Goal: Task Accomplishment & Management: Use online tool/utility

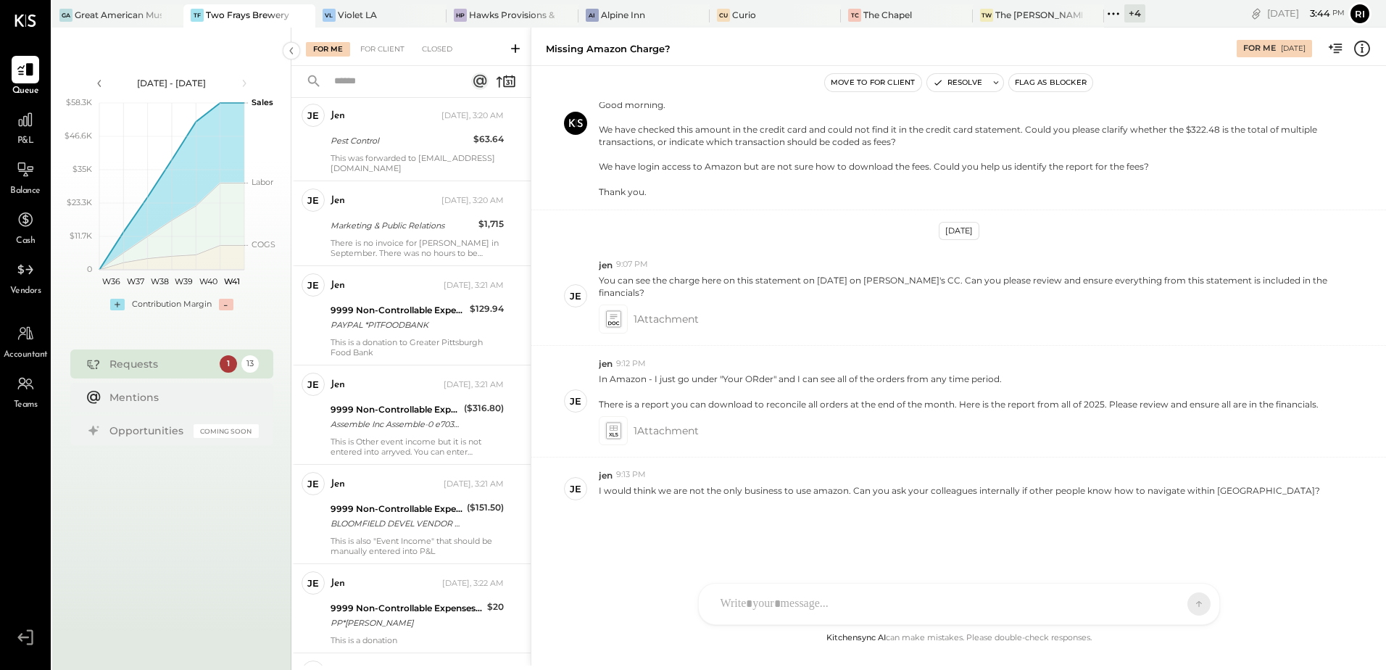
scroll to position [507, 0]
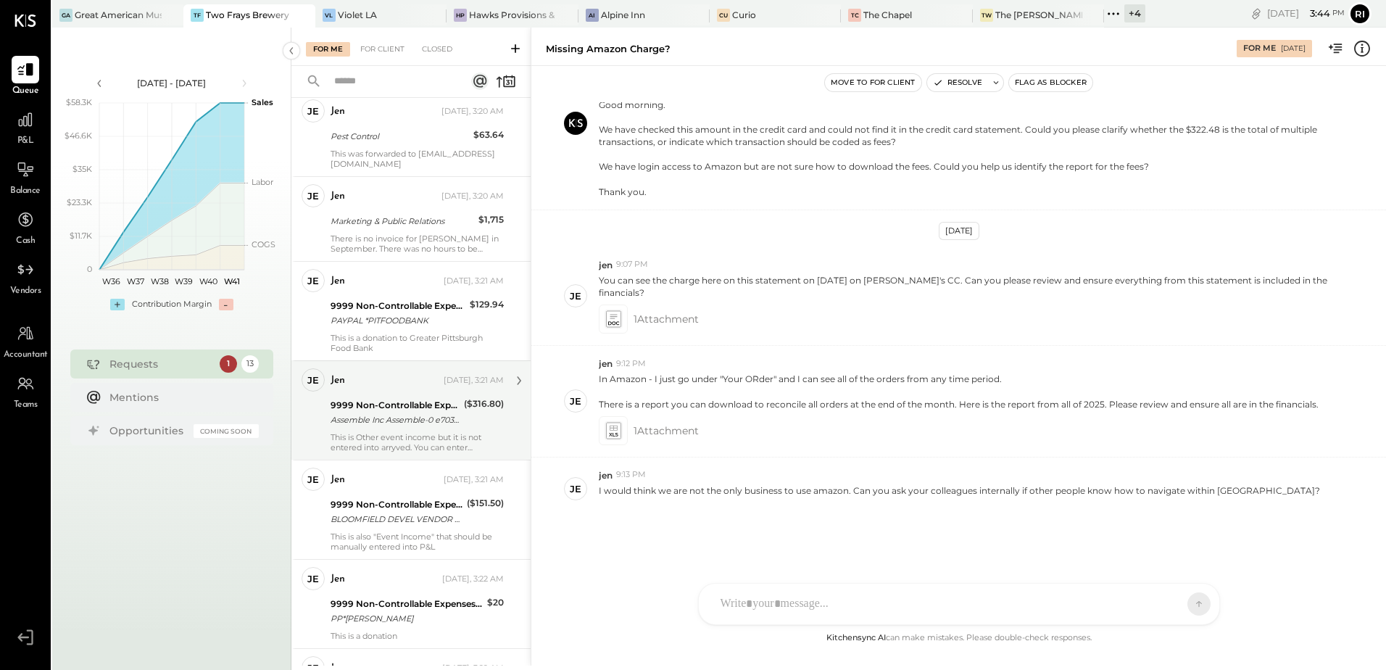
click at [477, 427] on div "($316.80)" at bounding box center [484, 413] width 40 height 32
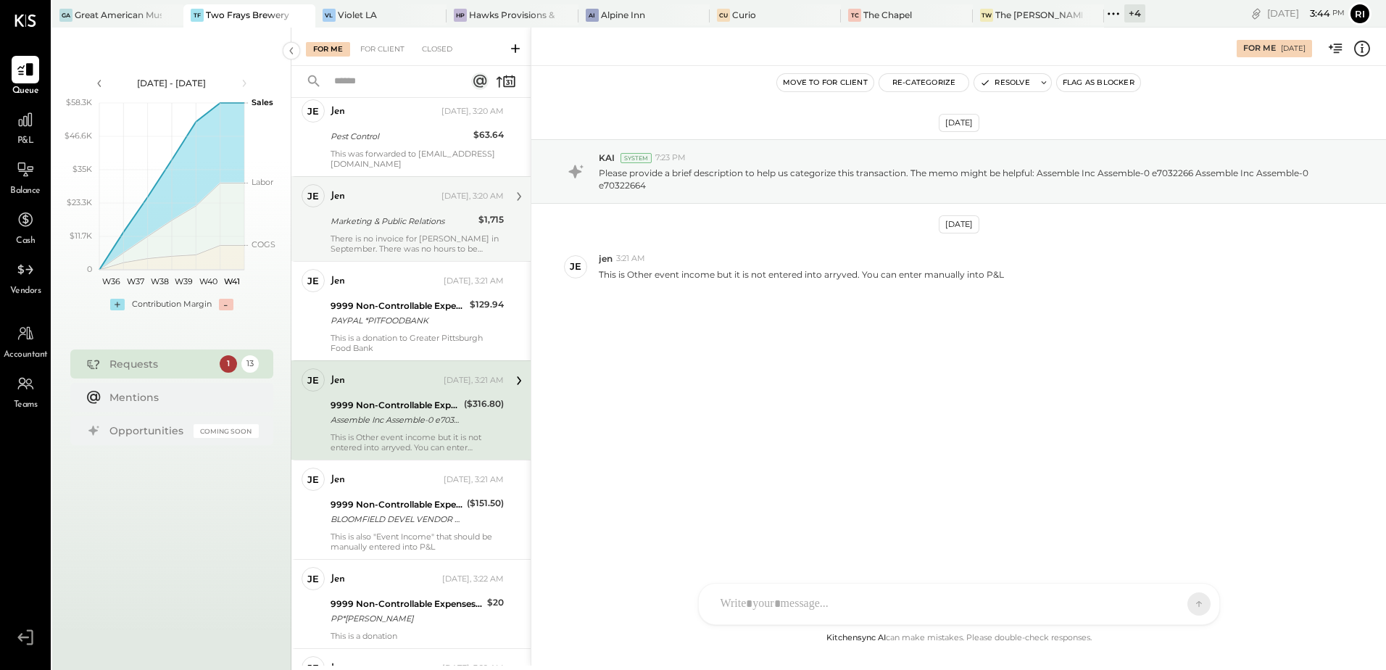
click at [453, 239] on div "There is no invoice for [PERSON_NAME] in September. There was no hours to be in…" at bounding box center [417, 243] width 173 height 20
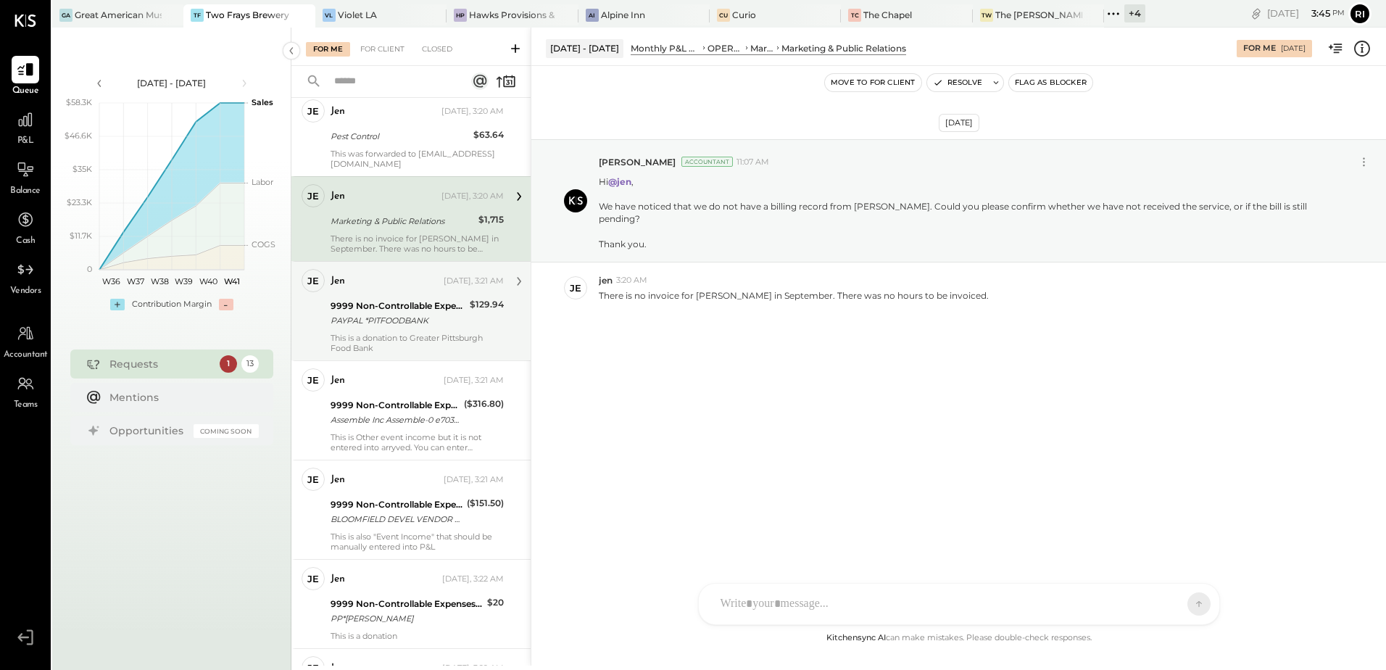
scroll to position [362, 0]
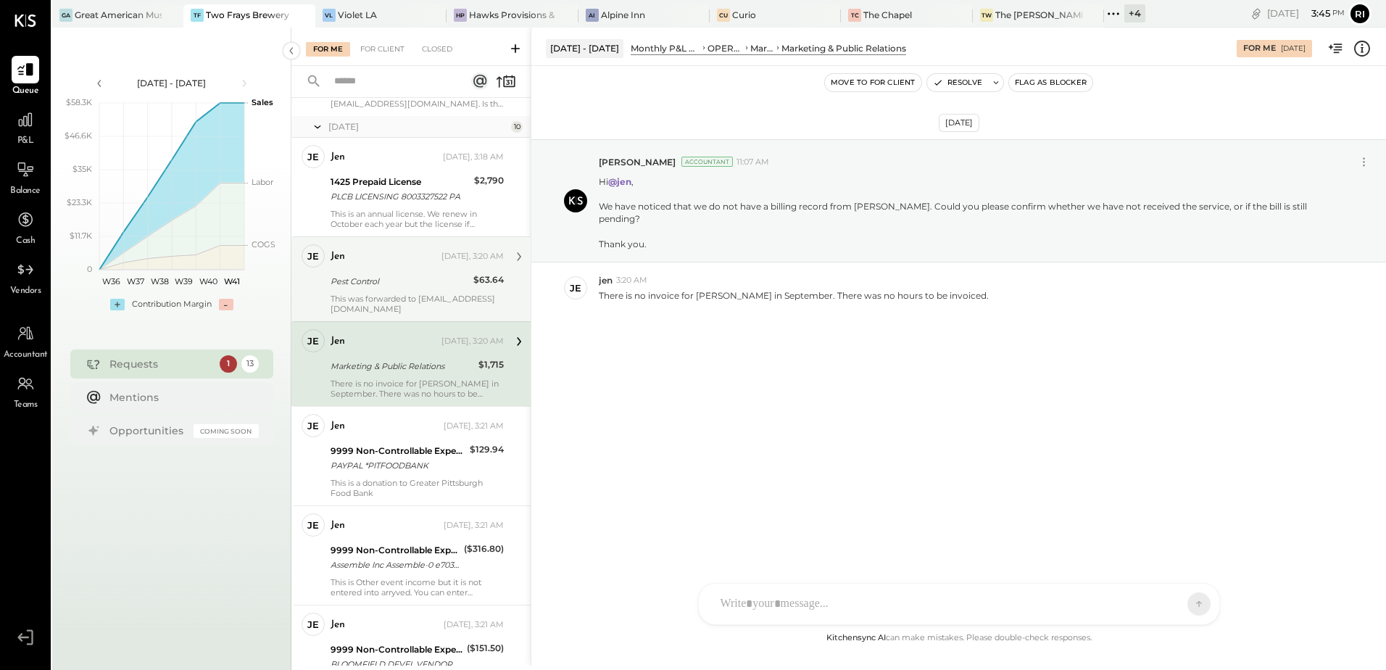
click at [448, 276] on div "Pest Control" at bounding box center [400, 281] width 138 height 14
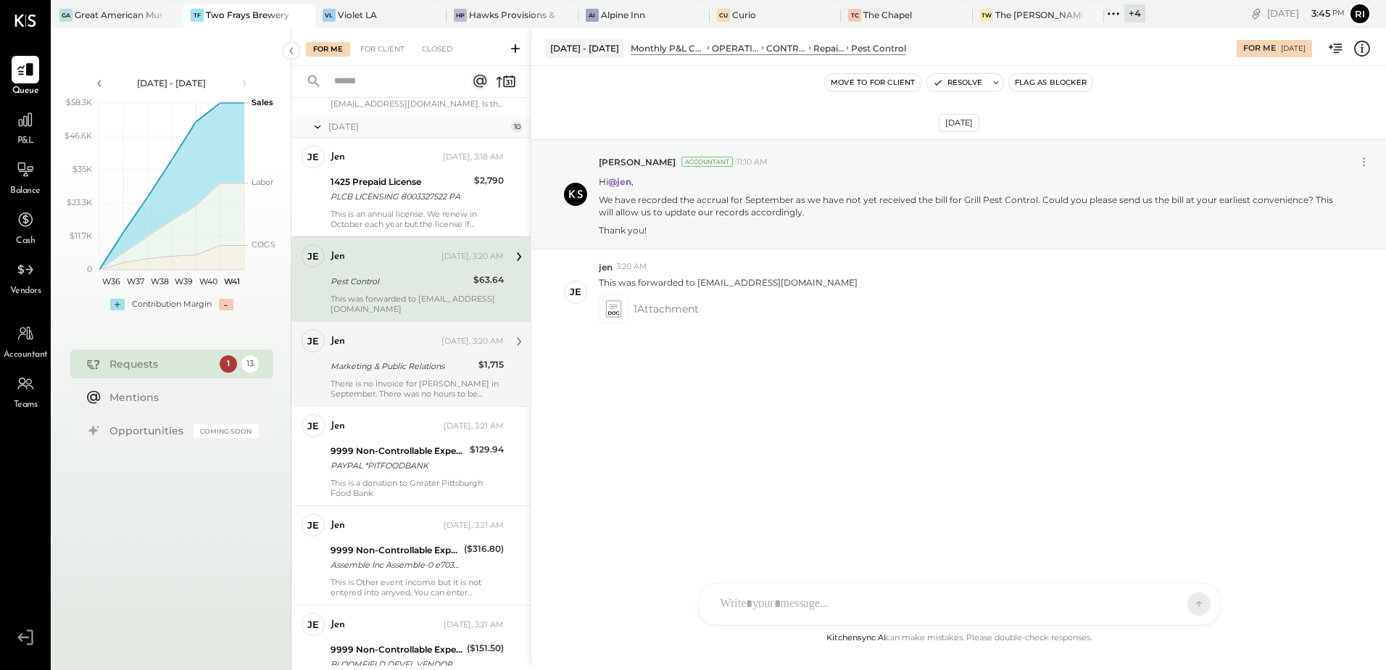
click at [414, 299] on div "This was forwarded to [EMAIL_ADDRESS][DOMAIN_NAME]" at bounding box center [417, 304] width 173 height 20
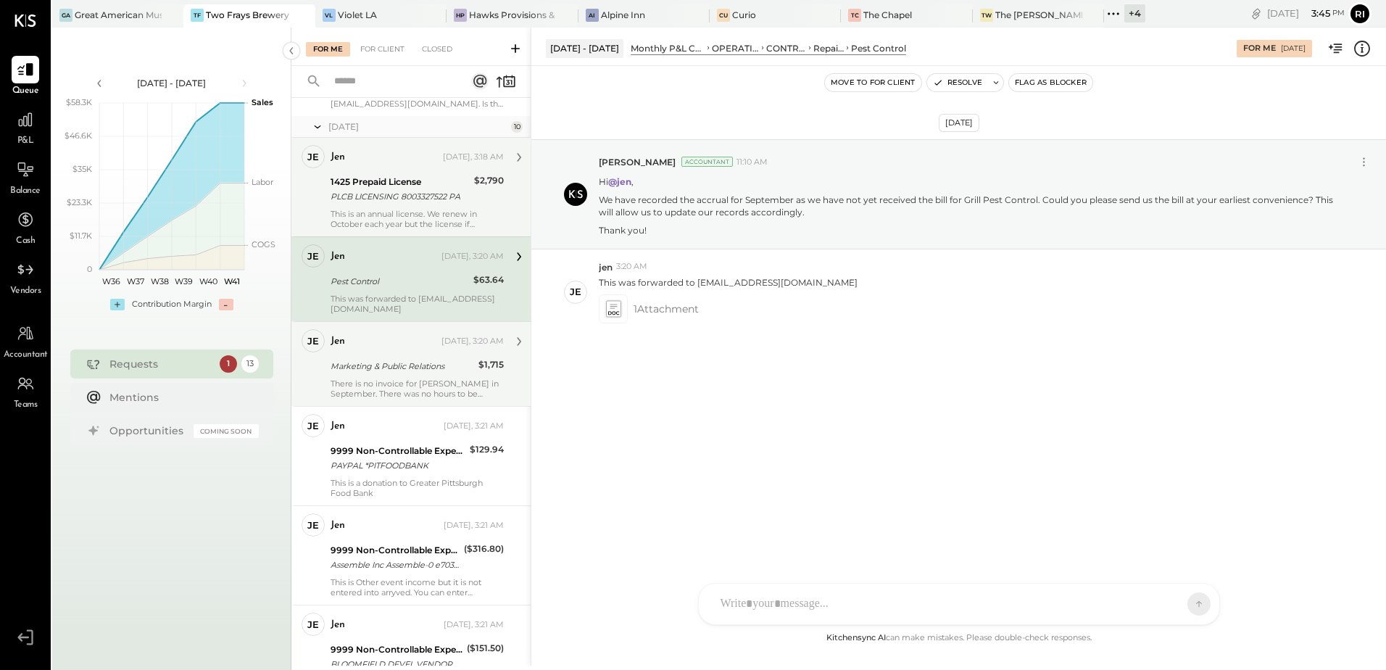
click at [383, 194] on div "PLCB LICENSING 8003327522 PA" at bounding box center [400, 196] width 139 height 14
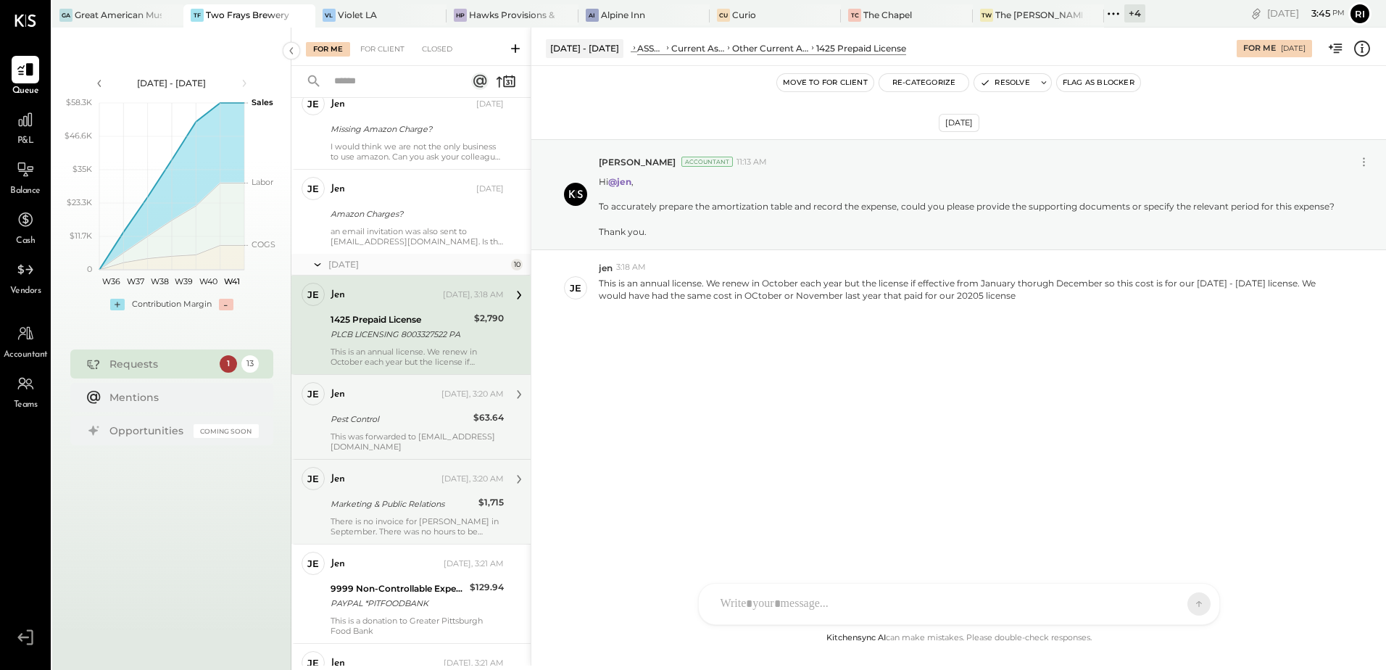
scroll to position [72, 0]
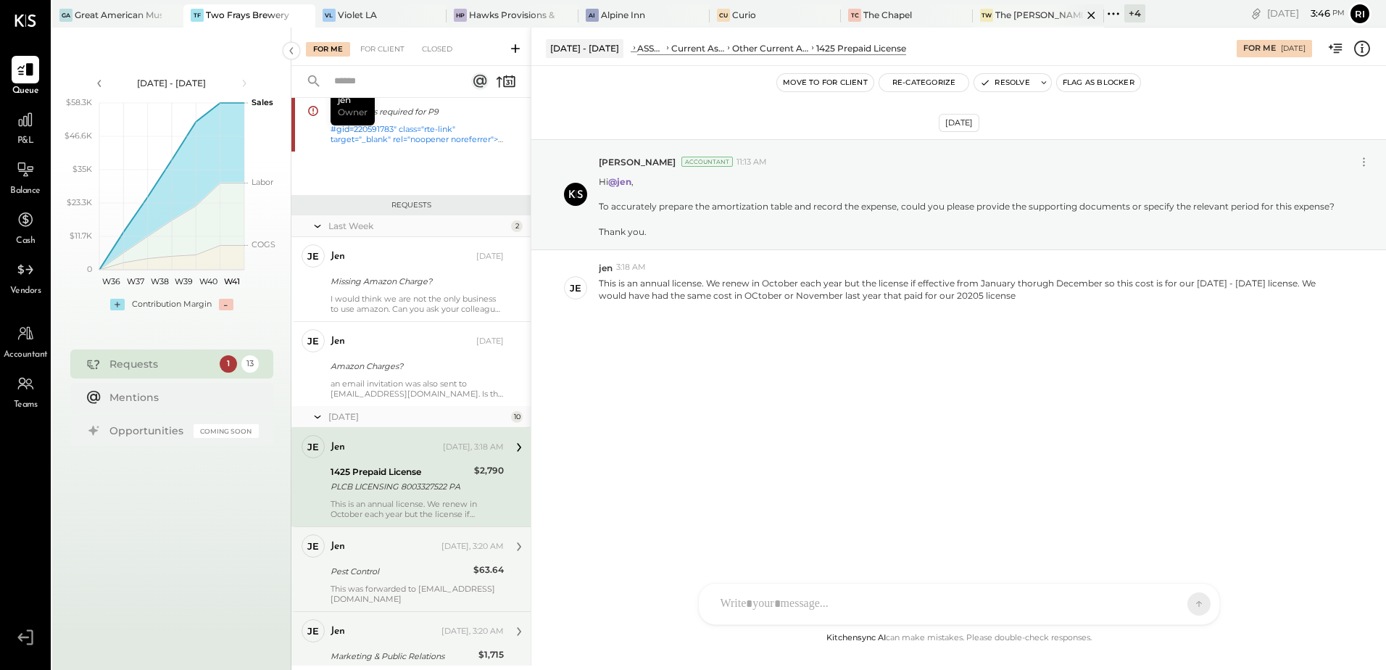
click at [995, 17] on div "The [PERSON_NAME]" at bounding box center [1038, 15] width 87 height 12
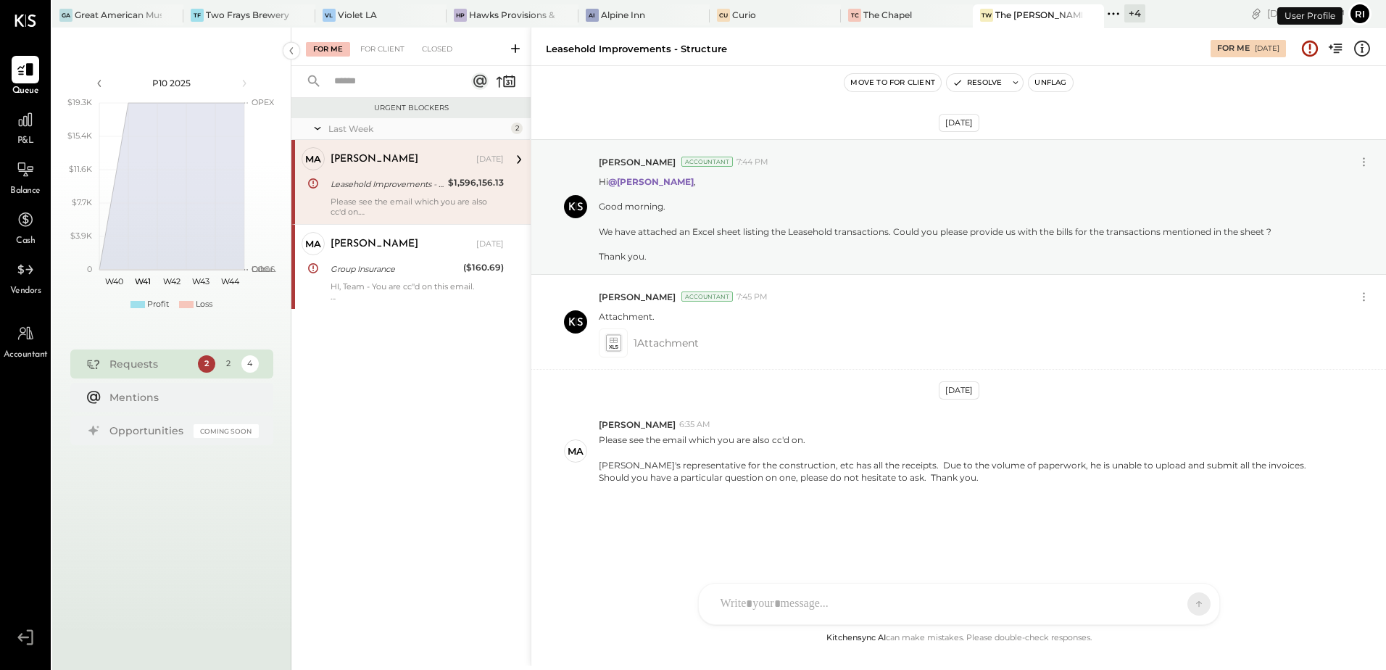
click at [423, 191] on div "Leasehold Improvements - Structure" at bounding box center [387, 183] width 113 height 17
click at [884, 87] on button "Move to for client" at bounding box center [893, 82] width 96 height 17
